Goal: Find specific page/section: Find specific page/section

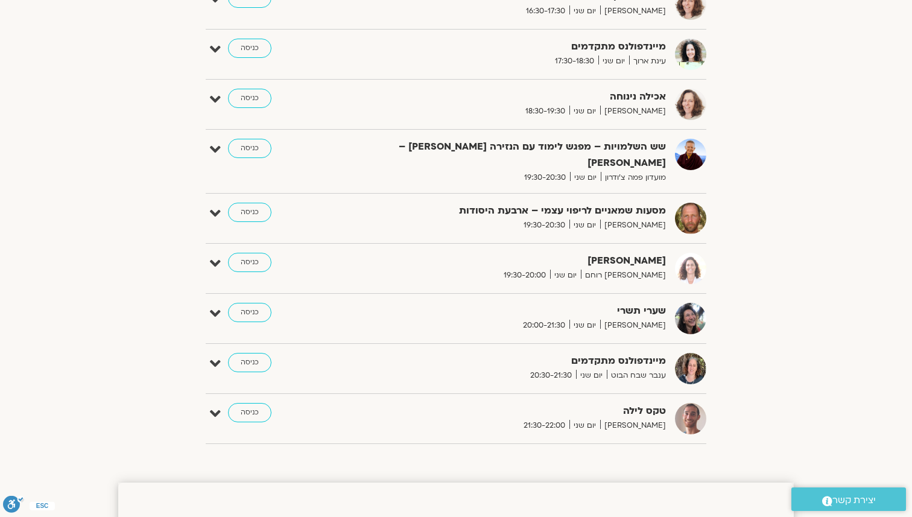
scroll to position [859, 0]
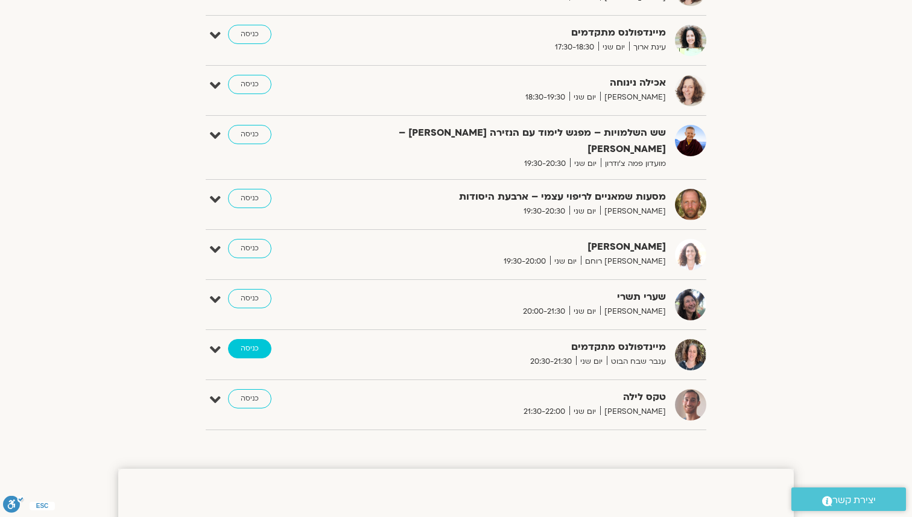
click at [250, 339] on link "כניסה" at bounding box center [249, 348] width 43 height 19
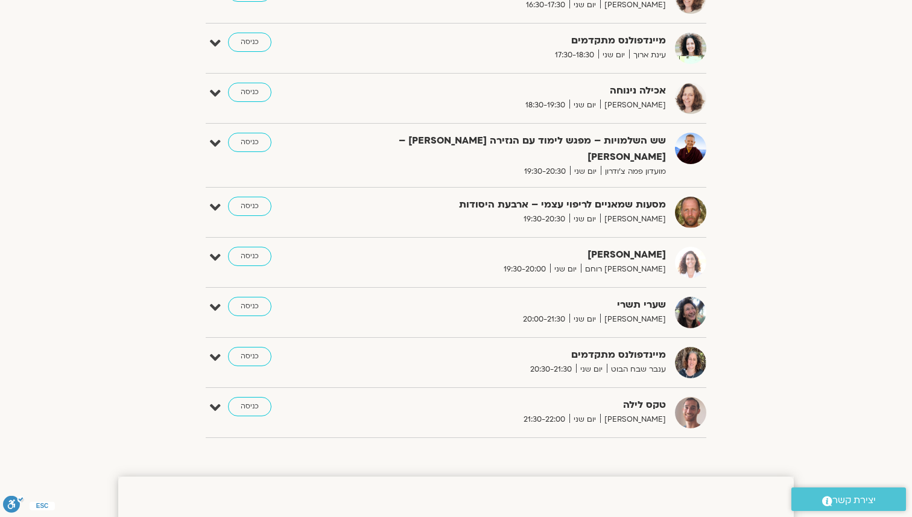
scroll to position [851, 0]
click at [265, 397] on link "כניסה" at bounding box center [249, 406] width 43 height 19
